Goal: Information Seeking & Learning: Learn about a topic

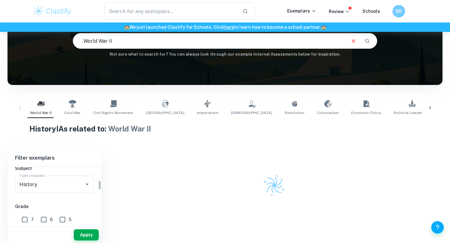
scroll to position [79, 0]
click at [63, 187] on div "History Type a subject" at bounding box center [54, 180] width 79 height 18
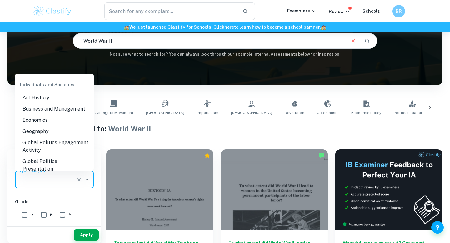
scroll to position [0, 0]
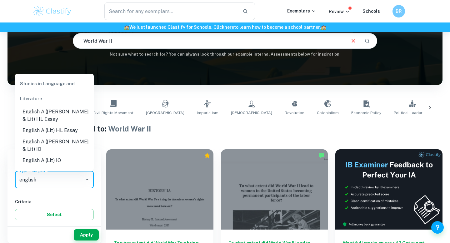
click at [77, 140] on li "English A ([PERSON_NAME] & Lit) IO" at bounding box center [54, 145] width 79 height 19
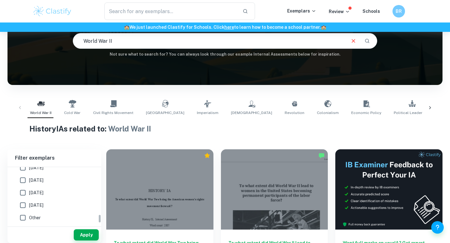
scroll to position [178, 0]
type input "English A ([PERSON_NAME] & Lit) IO"
click at [48, 192] on input "SL" at bounding box center [48, 191] width 13 height 13
checkbox input "true"
click at [28, 192] on input "HL" at bounding box center [25, 191] width 13 height 13
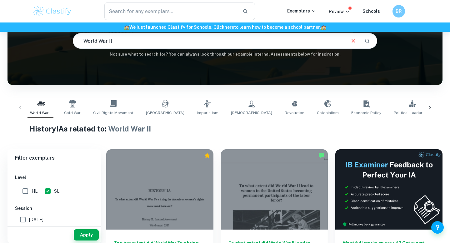
checkbox input "true"
click at [27, 177] on input "7" at bounding box center [24, 180] width 13 height 13
checkbox input "true"
click at [40, 179] on input "6" at bounding box center [44, 180] width 13 height 13
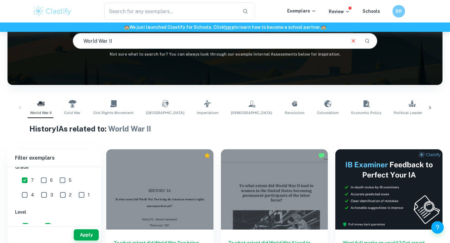
checkbox input "true"
click at [84, 240] on button "Apply" at bounding box center [86, 235] width 25 height 11
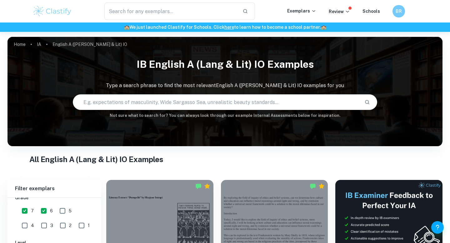
click at [187, 102] on input "World War II" at bounding box center [216, 103] width 286 height 18
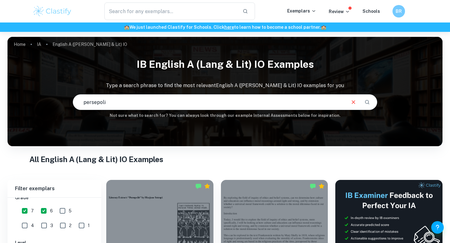
type input "persepoli"
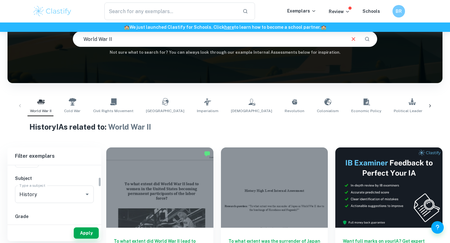
scroll to position [60, 0]
click at [56, 194] on input "History" at bounding box center [46, 197] width 56 height 12
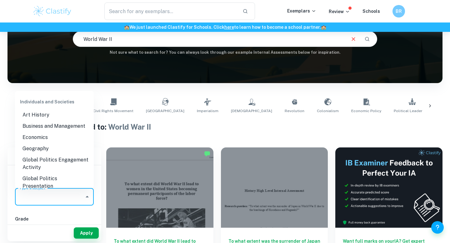
scroll to position [0, 0]
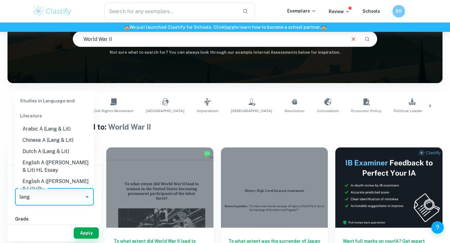
click at [69, 180] on li "English A ([PERSON_NAME] & Lit) IO" at bounding box center [54, 185] width 79 height 19
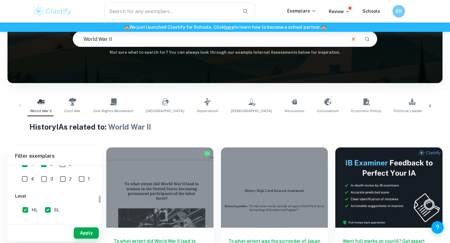
scroll to position [198, 0]
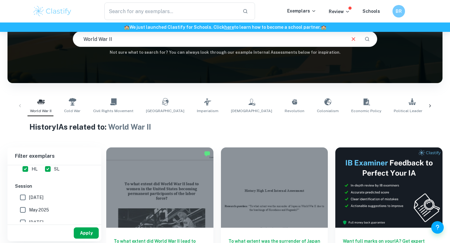
type input "English A ([PERSON_NAME] & Lit) IO"
click at [81, 232] on button "Apply" at bounding box center [86, 233] width 25 height 11
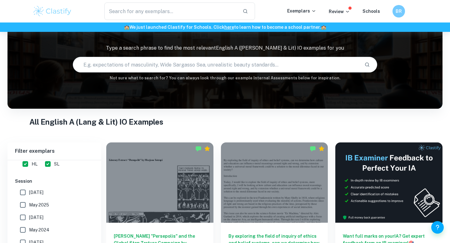
scroll to position [90, 0]
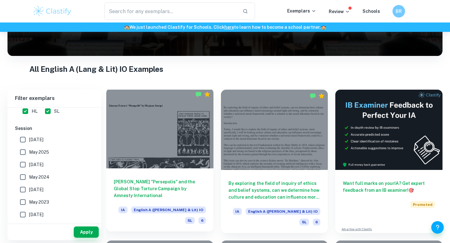
click at [183, 180] on h6 "[PERSON_NAME] "Persepolis" and the Global Stop Torture Campaign by Amnesty Inte…" at bounding box center [160, 189] width 92 height 21
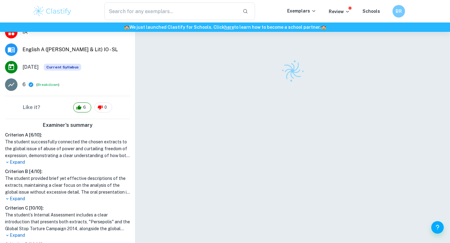
scroll to position [88, 0]
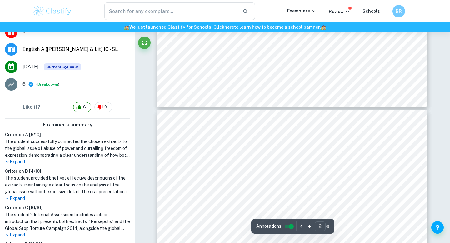
type input "3"
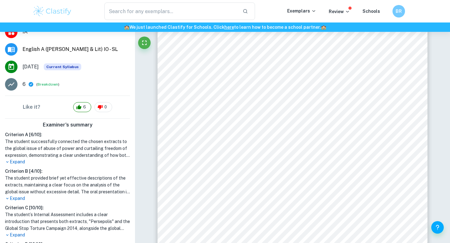
scroll to position [968, 0]
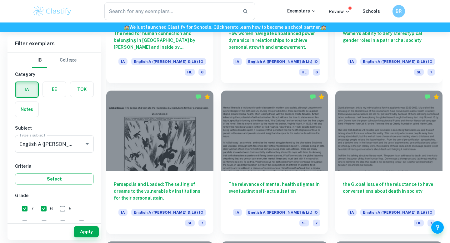
scroll to position [392, 0]
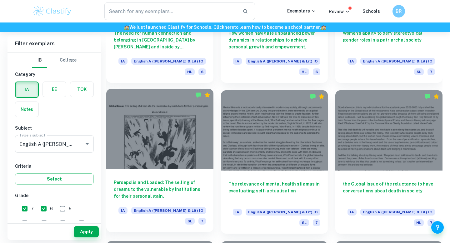
click at [179, 179] on h6 "Persepolis and Loaded: The selling of dreams to the vulnerable by institutions …" at bounding box center [160, 189] width 92 height 21
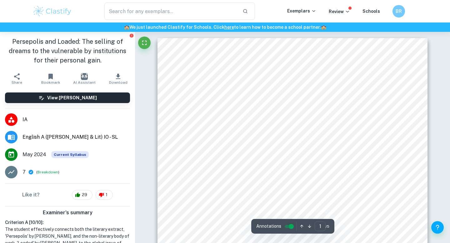
click at [241, 73] on span "The selling of dreams to the vulnerable by institutions for their personal gain." at bounding box center [307, 73] width 169 height 5
drag, startPoint x: 224, startPoint y: 71, endPoint x: 390, endPoint y: 80, distance: 166.9
click at [397, 75] on div "Global Issue: The selling of dreams to the vulnerable by institutions for their…" at bounding box center [293, 229] width 270 height 382
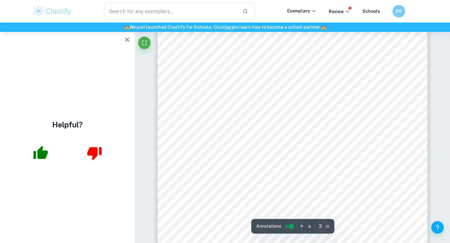
scroll to position [910, 0]
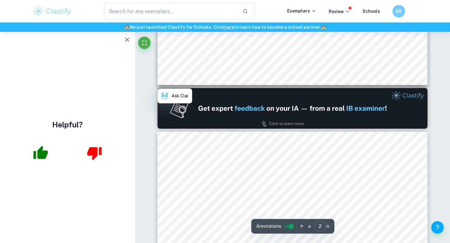
type input "1"
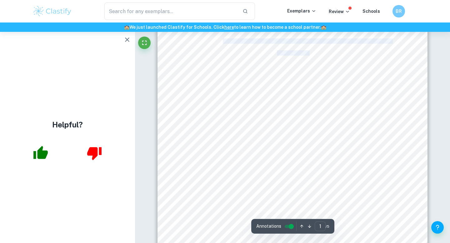
scroll to position [0, 0]
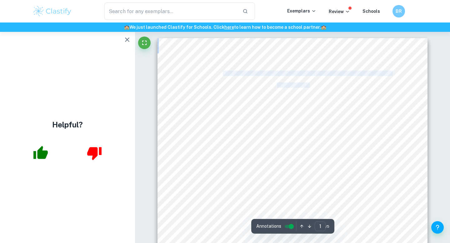
click at [299, 85] on span "Literary Extract" at bounding box center [292, 85] width 31 height 5
click at [301, 73] on span "The selling of dreams to the vulnerable by institutions for their personal gain." at bounding box center [307, 73] width 169 height 5
drag, startPoint x: 300, startPoint y: 78, endPoint x: 335, endPoint y: 75, distance: 35.1
click at [336, 76] on div "Global Issue: The selling of dreams to the vulnerable by institutions for their…" at bounding box center [293, 229] width 270 height 382
click at [335, 75] on span "The selling of dreams to the vulnerable by institutions for their personal gain." at bounding box center [307, 73] width 169 height 5
